Goal: Task Accomplishment & Management: Manage account settings

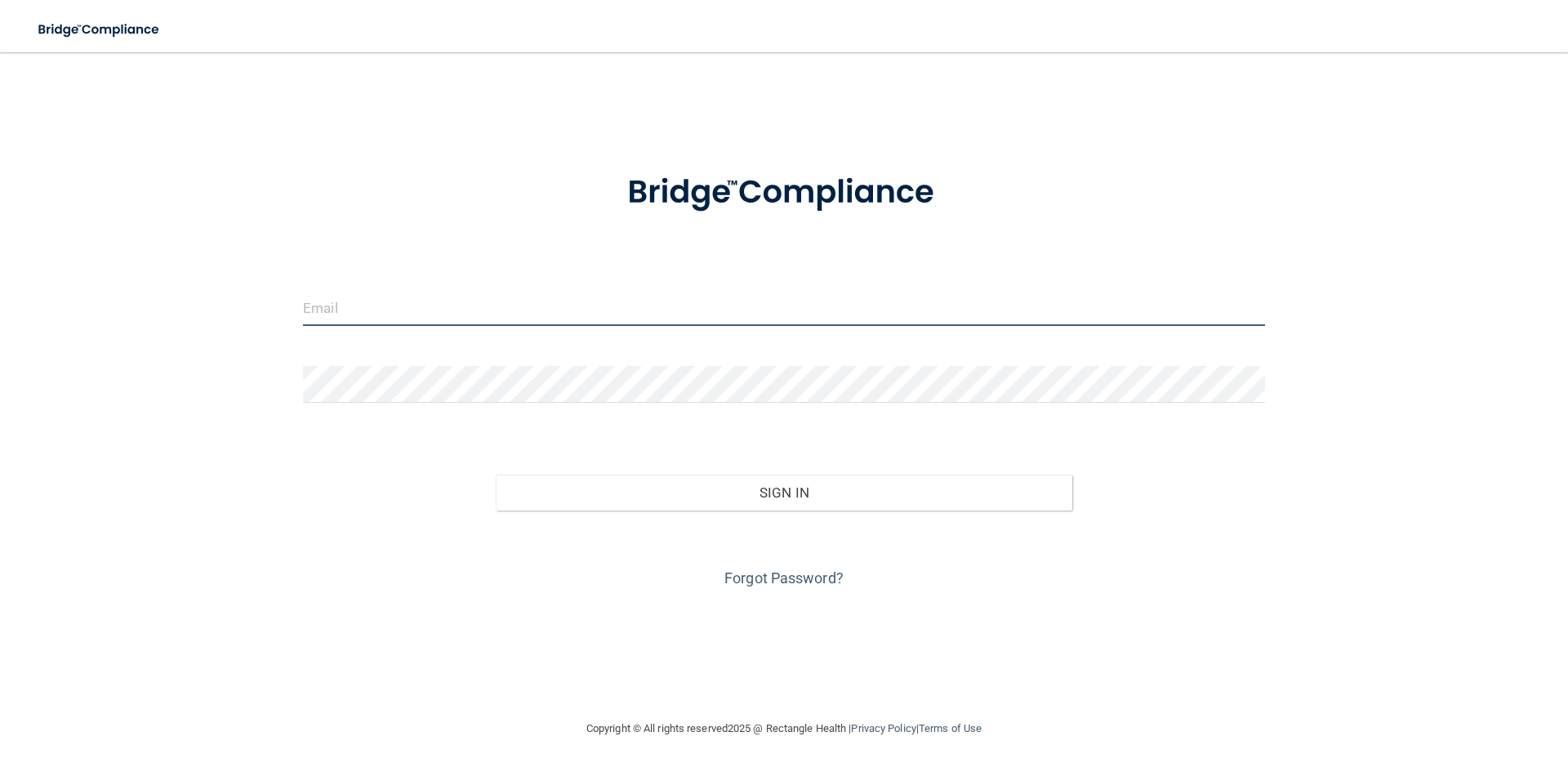
click at [331, 302] on input "email" at bounding box center [784, 308] width 963 height 36
type input "[EMAIL_ADDRESS][DOMAIN_NAME]"
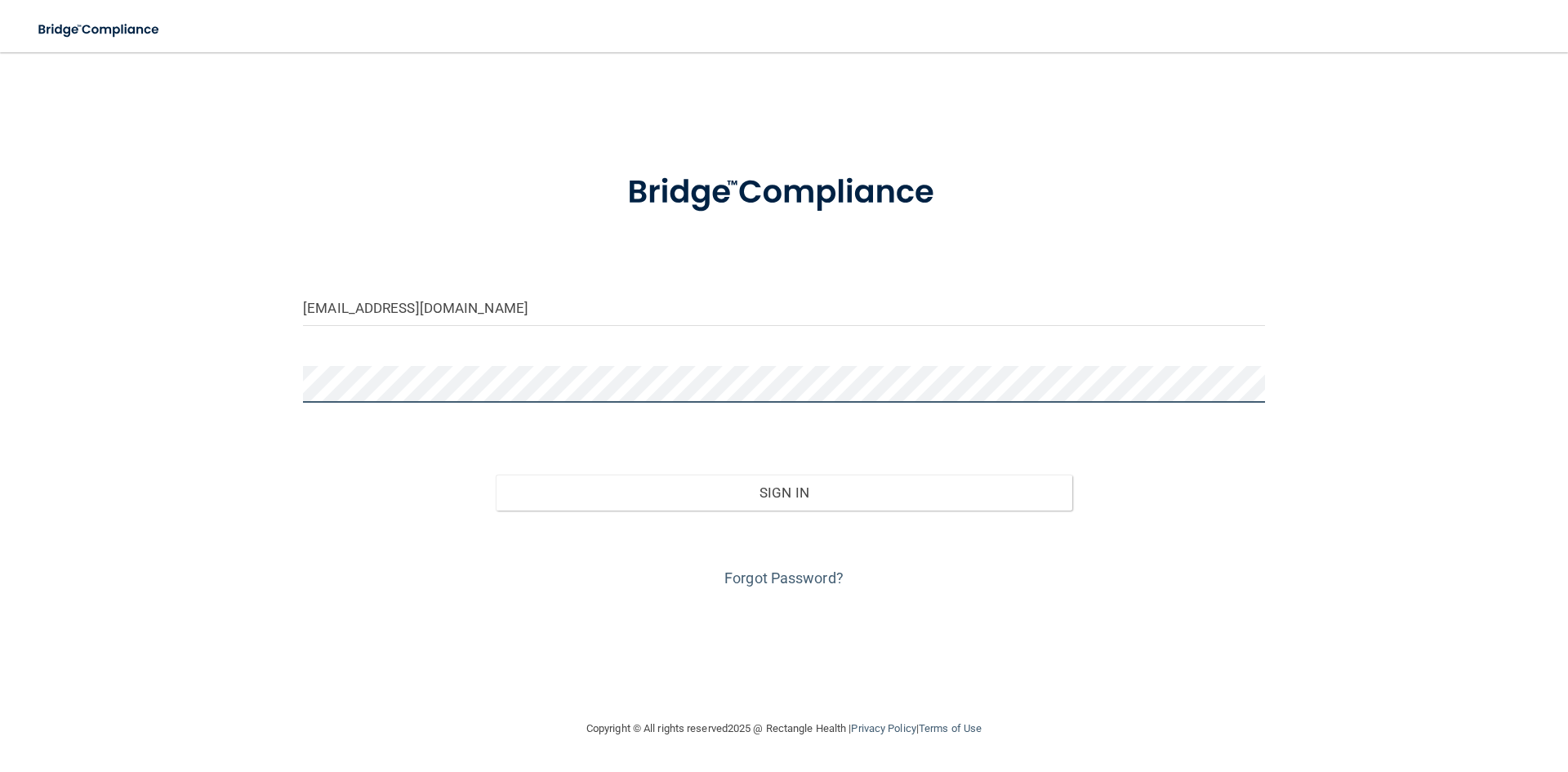
click at [212, 369] on div "[EMAIL_ADDRESS][DOMAIN_NAME] Invalid email/password. You don't have permission …" at bounding box center [784, 386] width 1503 height 634
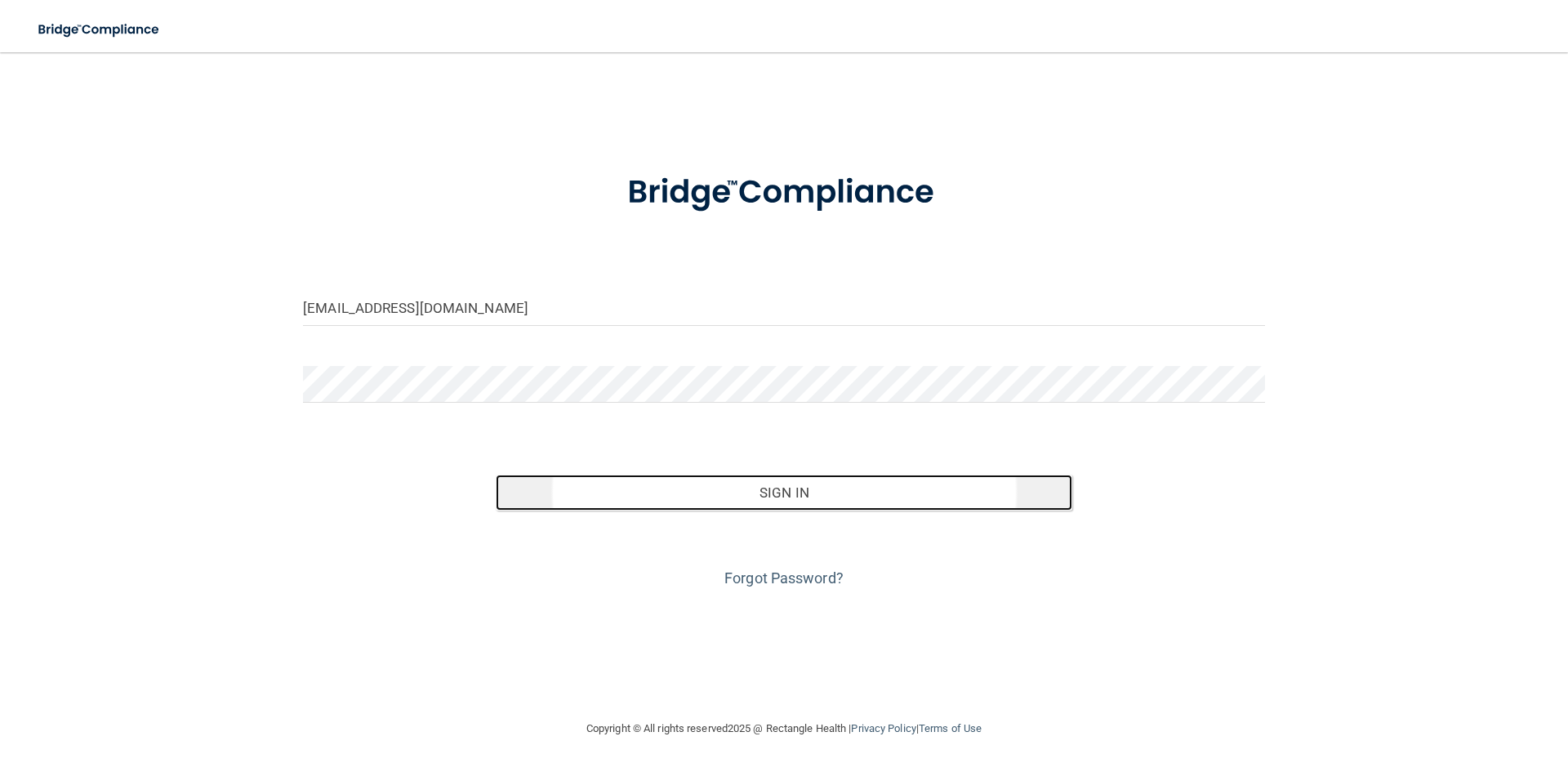
click at [785, 500] on button "Sign In" at bounding box center [785, 492] width 577 height 36
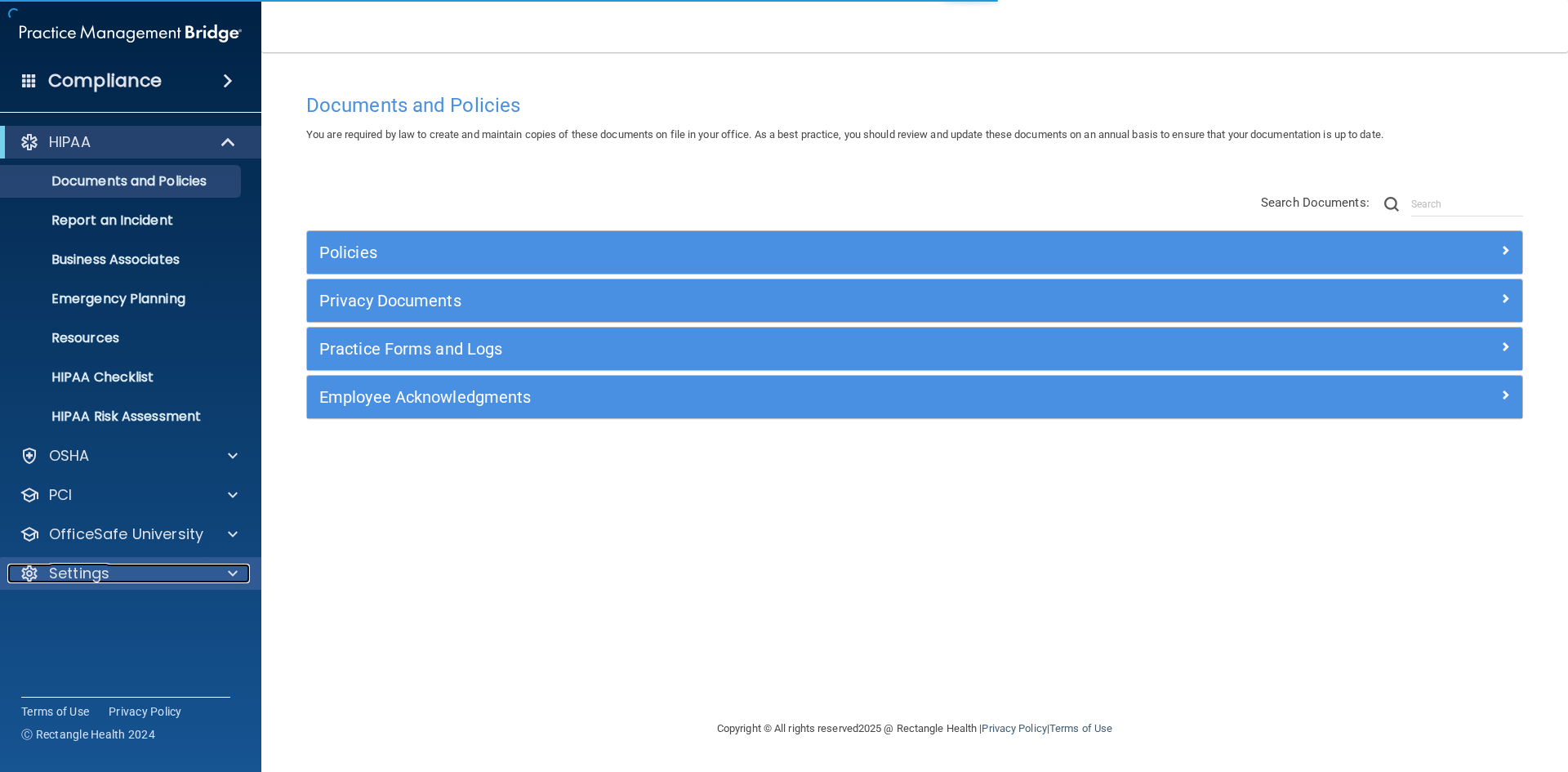
click at [55, 576] on p "Settings" at bounding box center [79, 574] width 60 height 20
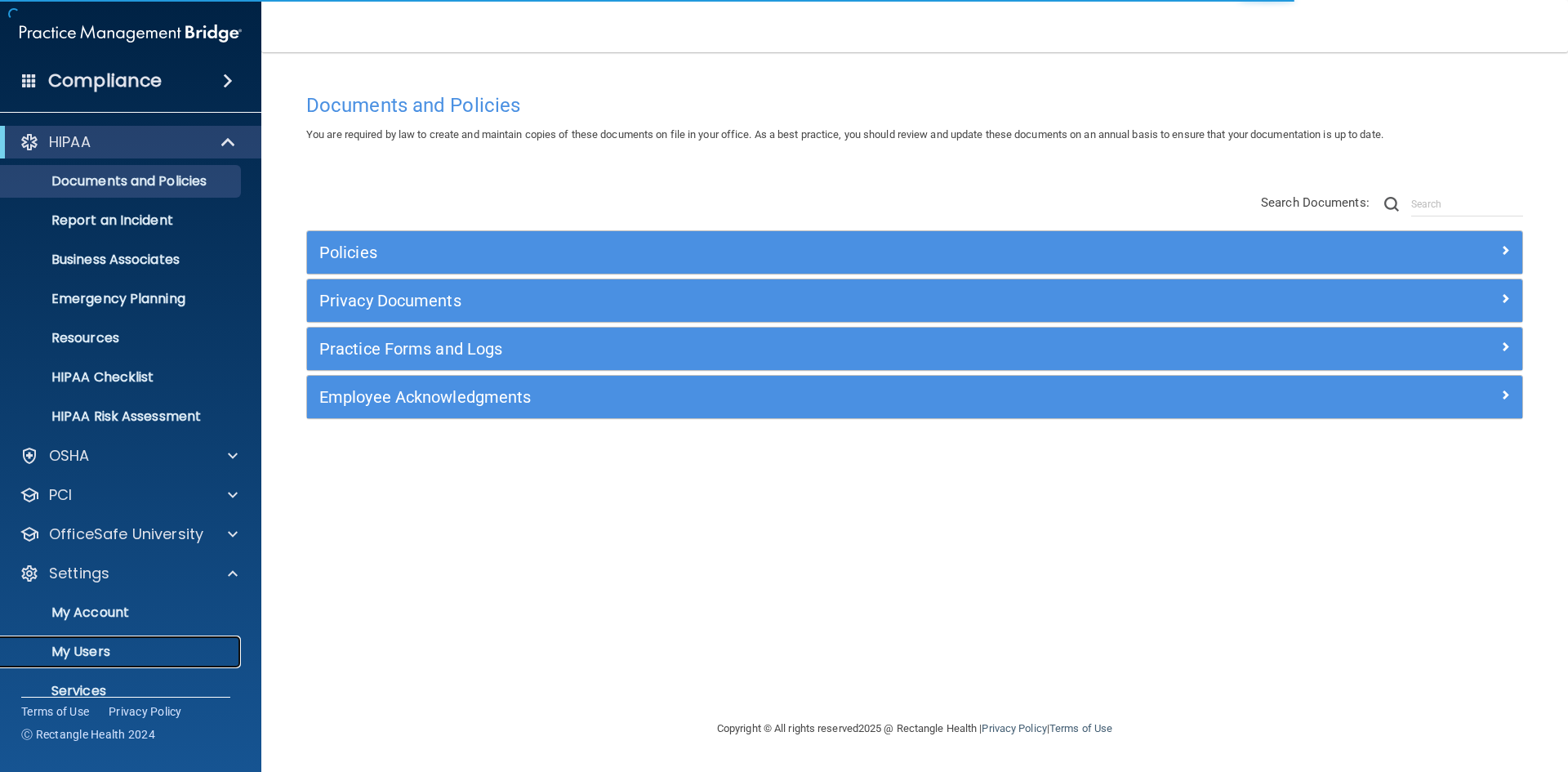
click at [88, 652] on p "My Users" at bounding box center [122, 652] width 223 height 17
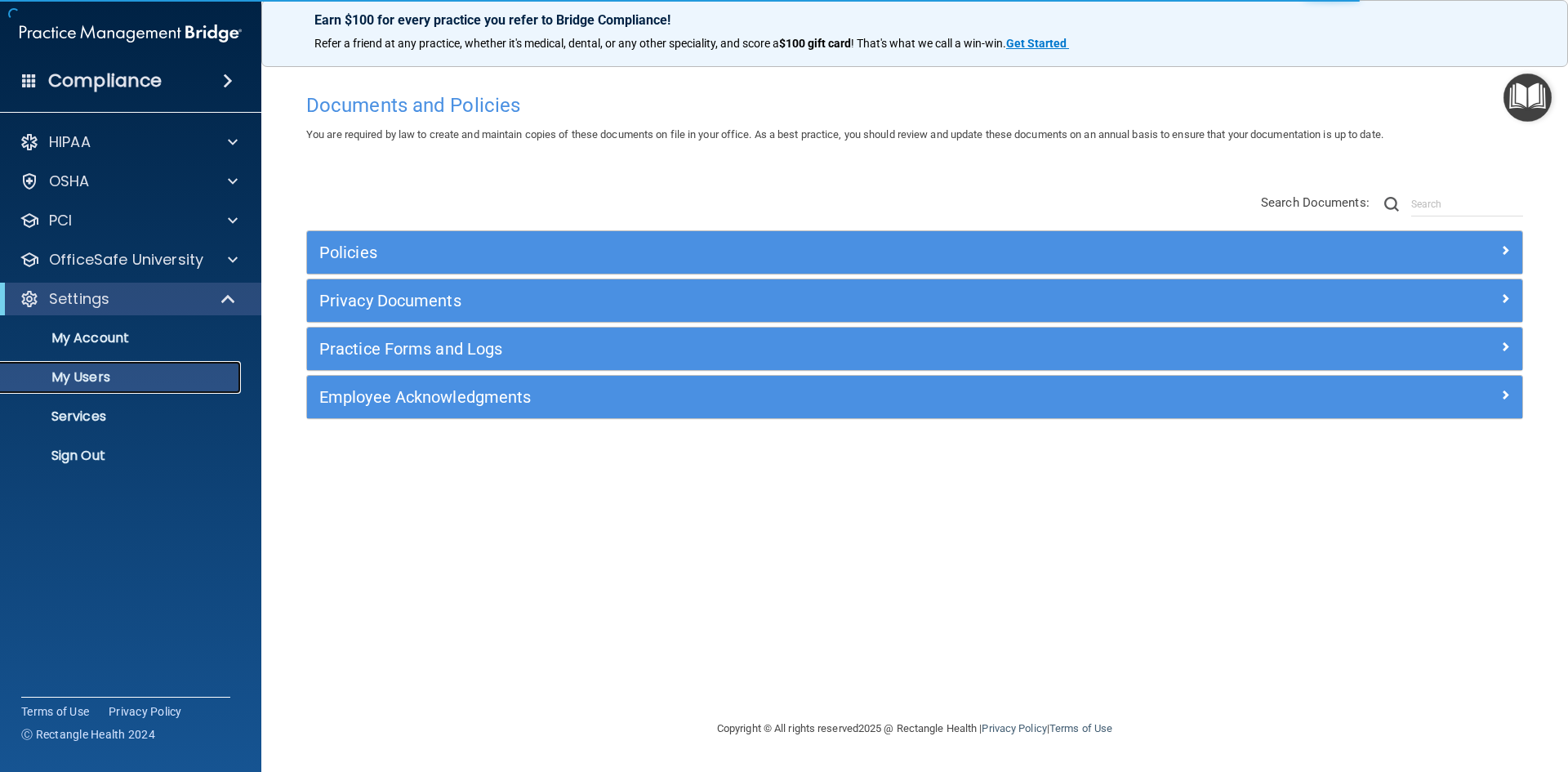
select select "20"
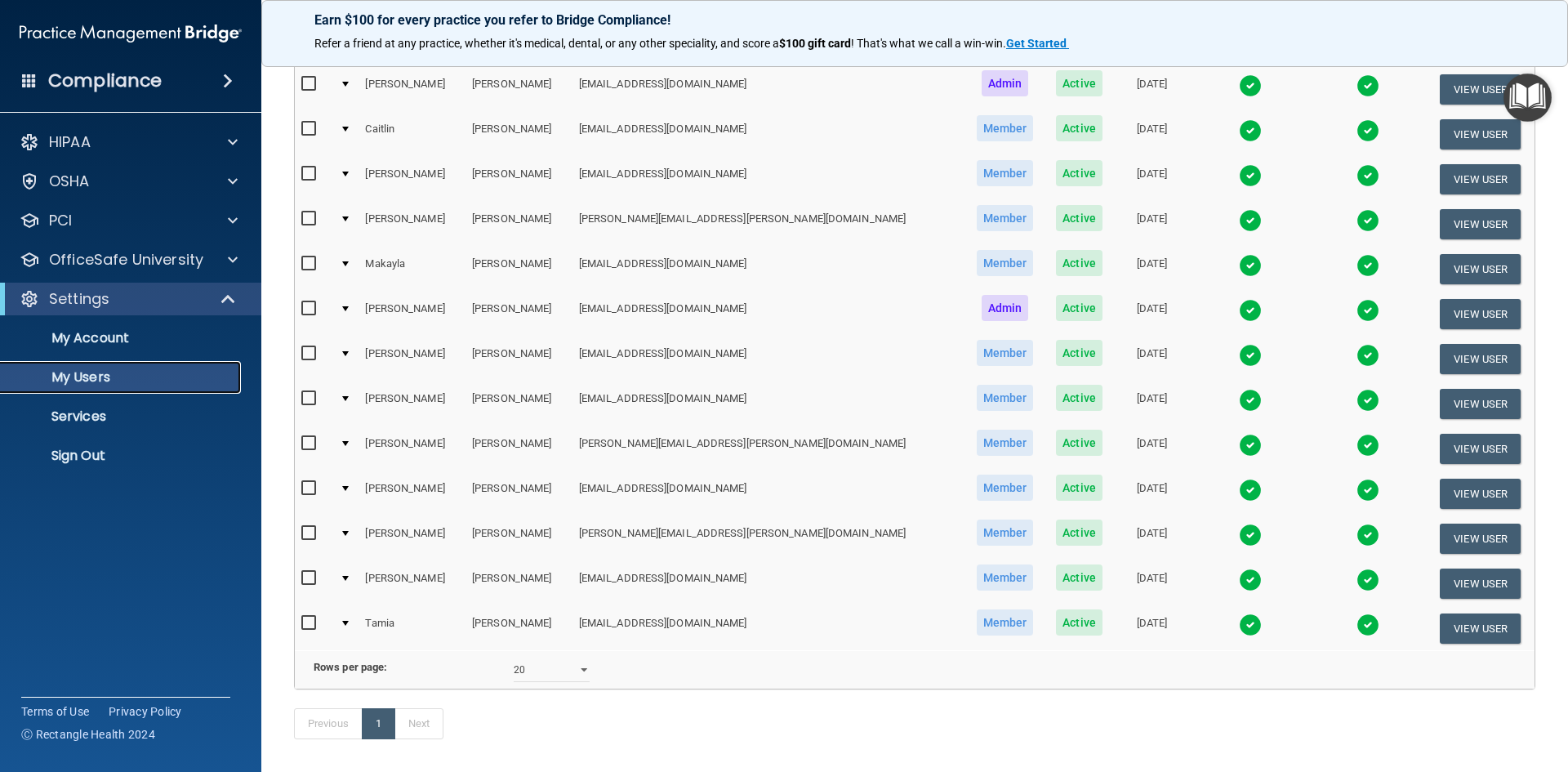
scroll to position [409, 0]
click at [1440, 576] on button "View User" at bounding box center [1480, 583] width 81 height 31
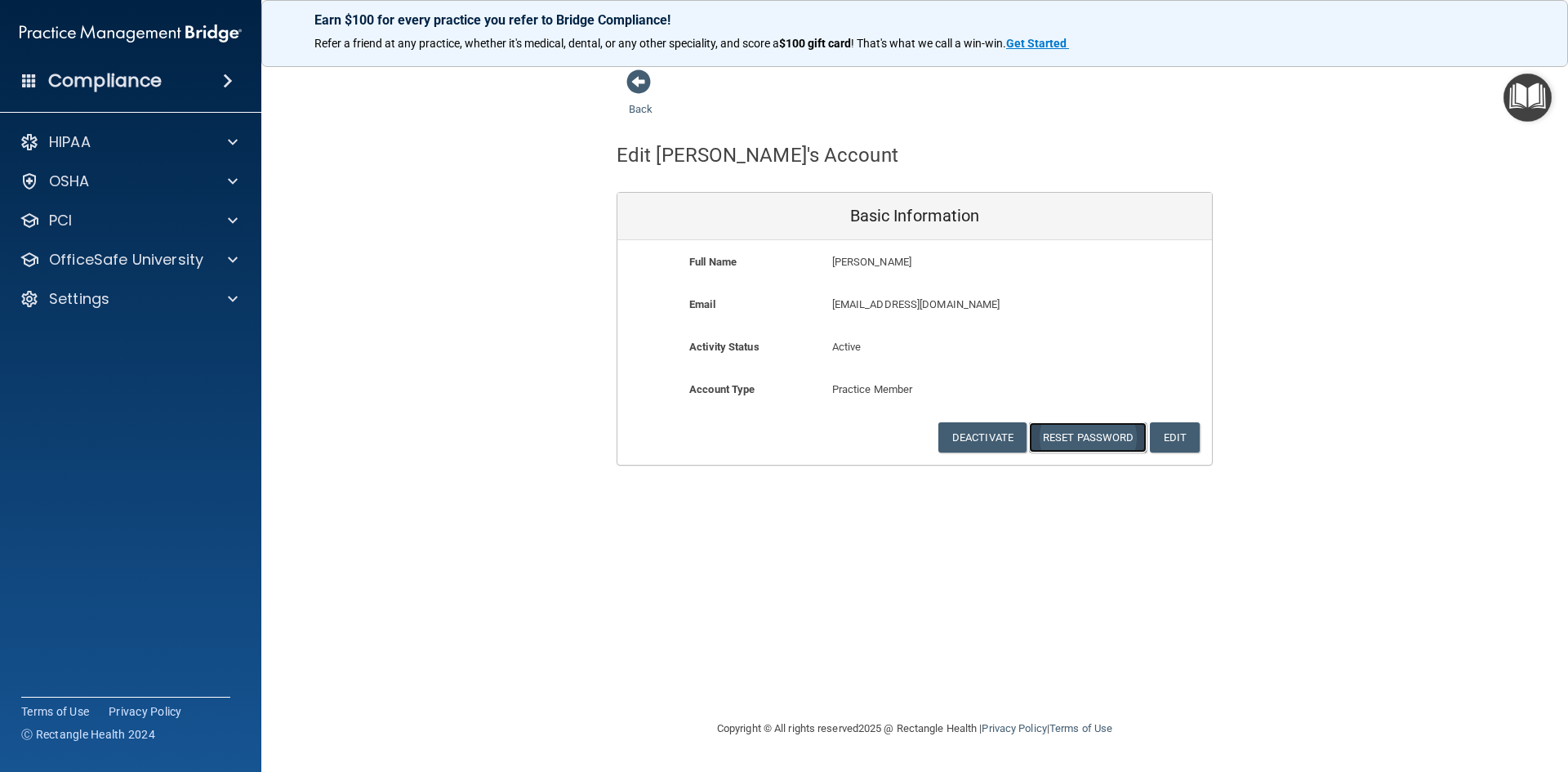
click at [1083, 439] on button "Reset Password" at bounding box center [1088, 438] width 117 height 31
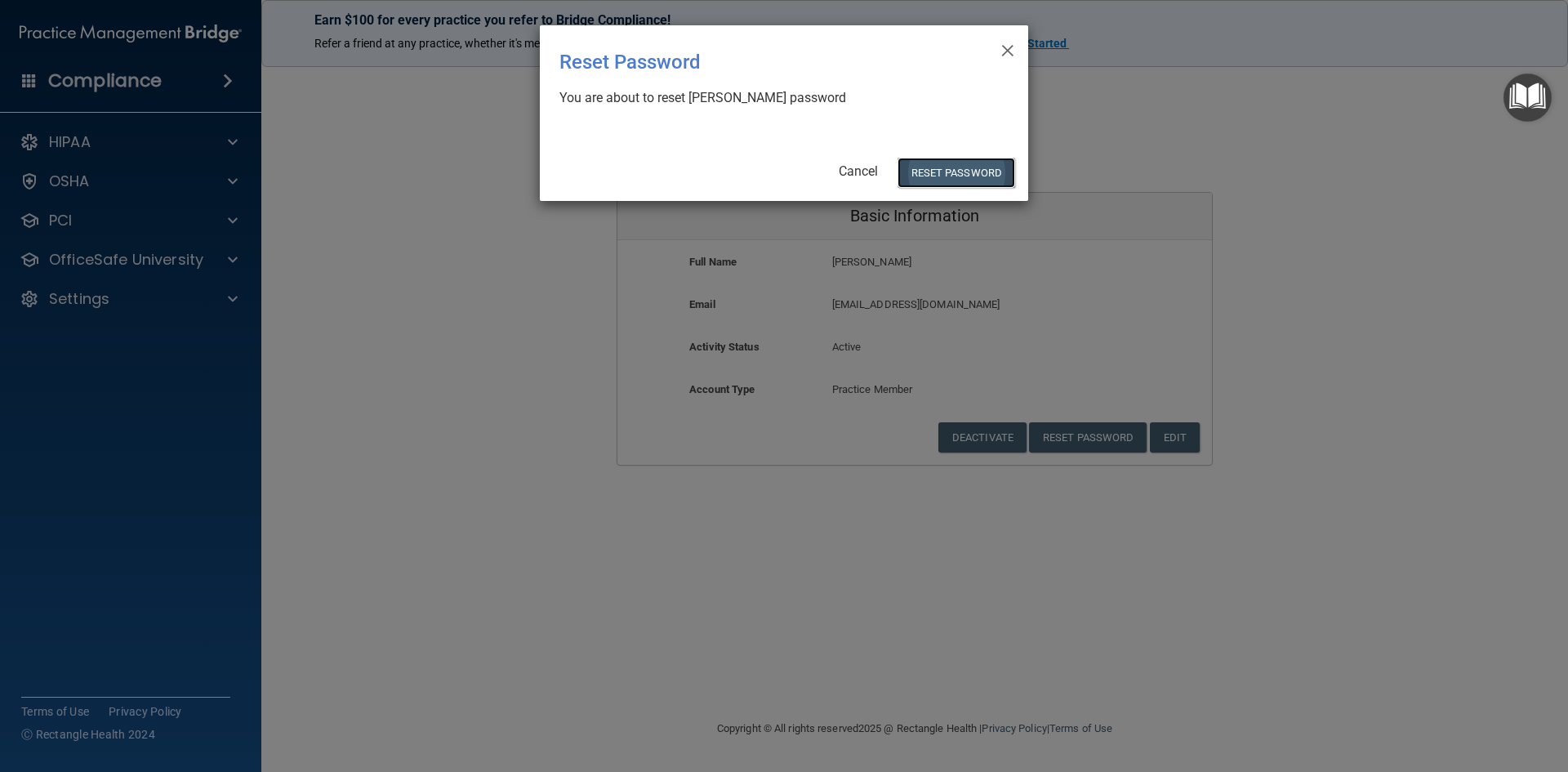
click at [951, 170] on button "Reset Password" at bounding box center [956, 173] width 117 height 31
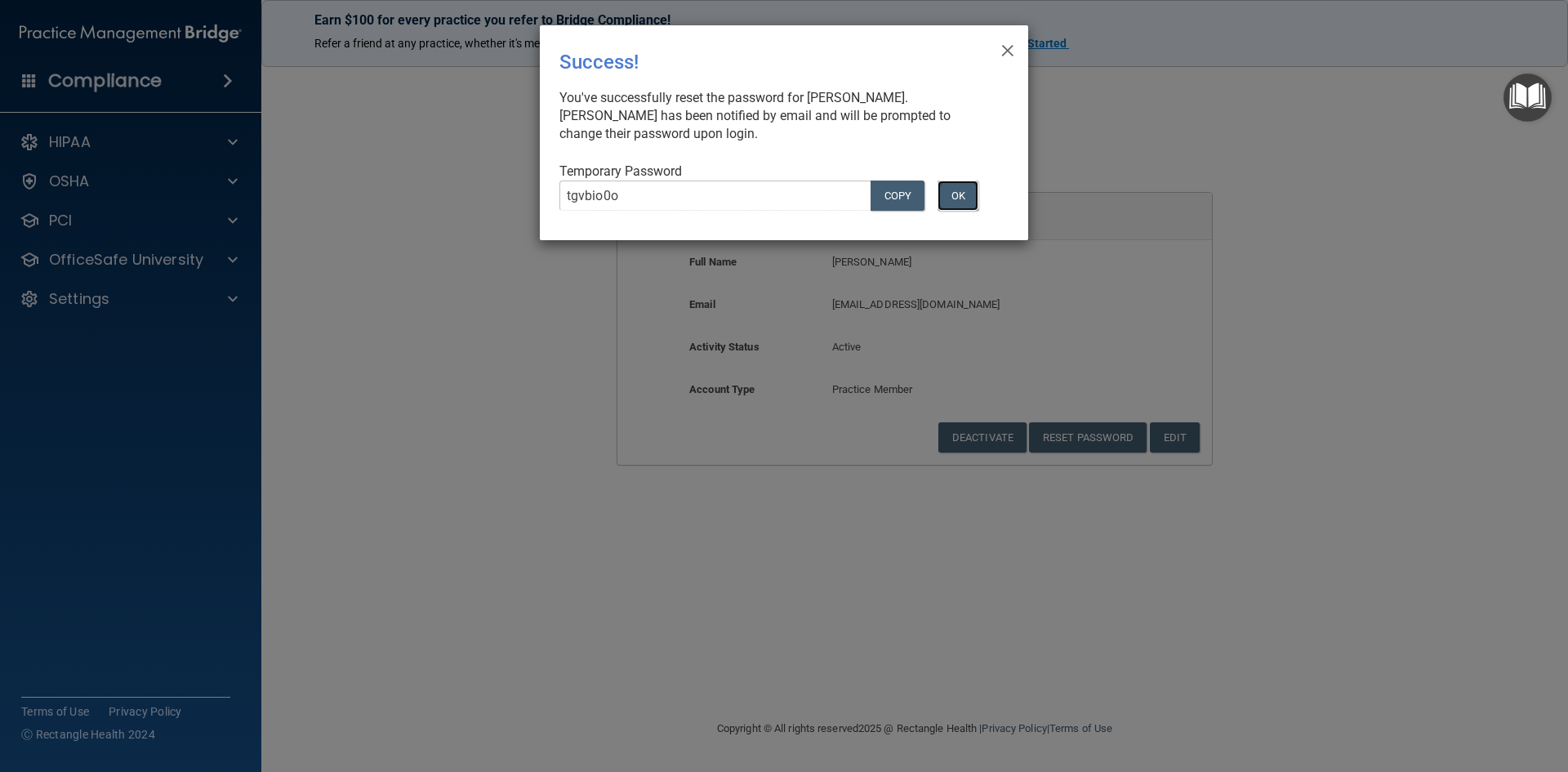
click at [966, 200] on button "OK" at bounding box center [958, 195] width 41 height 31
